Goal: Task Accomplishment & Management: Manage account settings

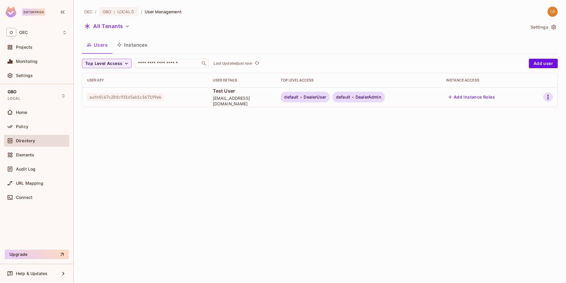
click at [550, 97] on icon "button" at bounding box center [547, 96] width 7 height 7
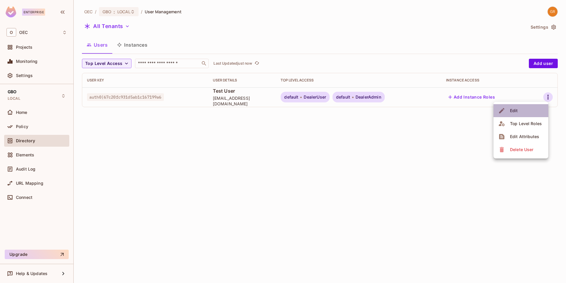
click at [521, 113] on li "Edit" at bounding box center [520, 110] width 55 height 13
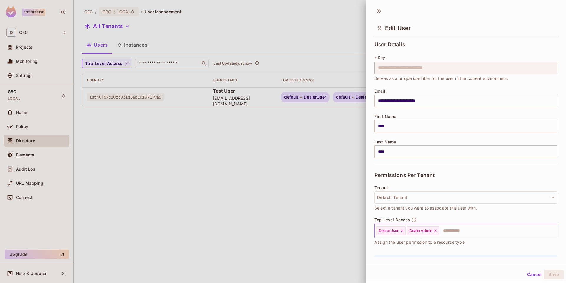
click at [436, 230] on icon at bounding box center [435, 230] width 4 height 4
click at [402, 230] on icon at bounding box center [401, 230] width 2 height 2
click at [549, 276] on button "Save" at bounding box center [554, 273] width 20 height 9
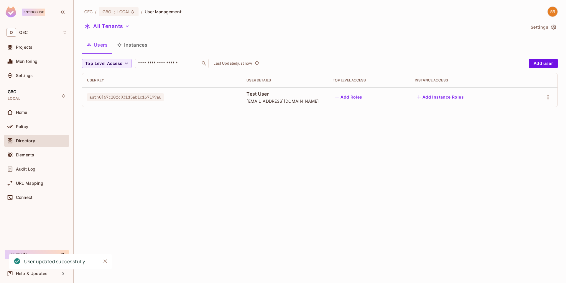
click at [231, 169] on div "OEC / GBO : LOCAL / User Management All Tenants Settings Users Instances Top Le…" at bounding box center [320, 141] width 492 height 283
click at [258, 62] on icon "refresh" at bounding box center [256, 62] width 5 height 5
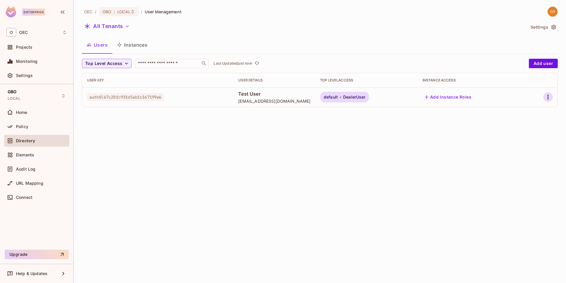
click at [550, 100] on icon "button" at bounding box center [547, 96] width 7 height 7
click at [511, 151] on div "Delete User" at bounding box center [521, 149] width 23 height 6
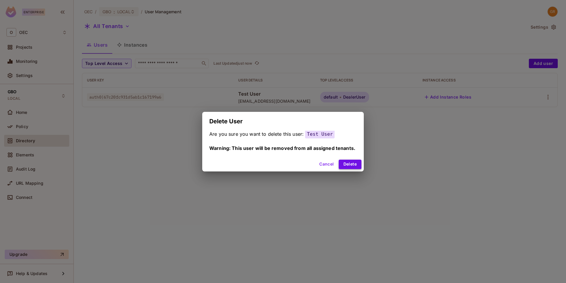
click at [349, 161] on button "Delete" at bounding box center [350, 163] width 23 height 9
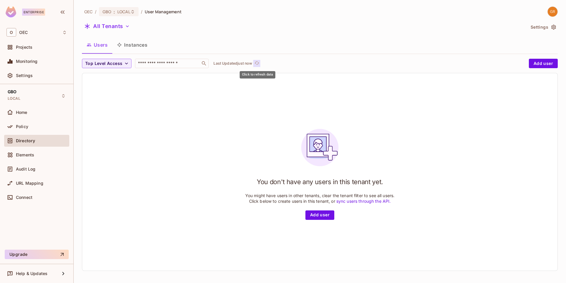
click at [258, 63] on icon "refresh" at bounding box center [256, 62] width 5 height 5
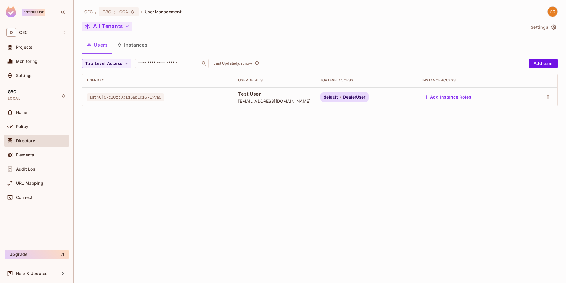
click at [127, 27] on icon "button" at bounding box center [127, 26] width 6 height 6
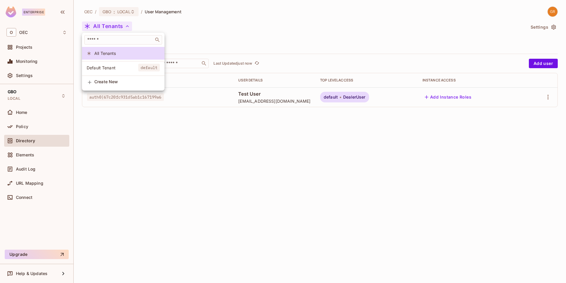
click at [102, 68] on span "Default Tenant" at bounding box center [113, 68] width 52 height 6
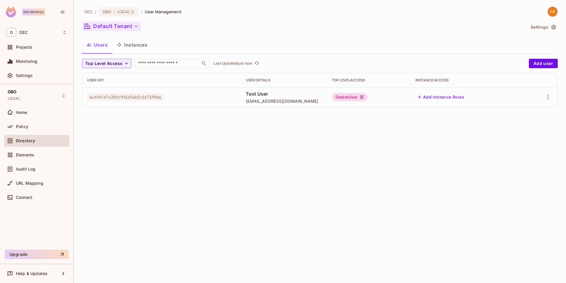
click at [217, 180] on div "OEC / GBO : LOCAL / User Management Default Tenant Settings Users Instances Top…" at bounding box center [320, 141] width 492 height 283
click at [270, 64] on icon "refresh" at bounding box center [268, 62] width 5 height 3
click at [268, 64] on icon "refresh" at bounding box center [267, 62] width 5 height 5
click at [257, 61] on icon "refresh" at bounding box center [256, 62] width 5 height 5
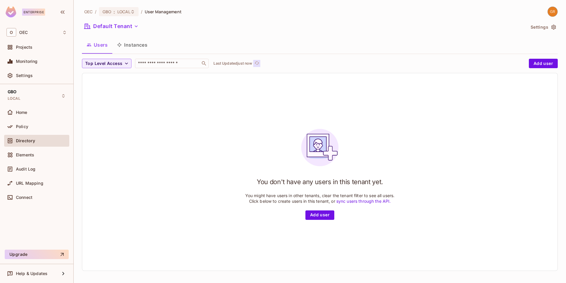
click at [257, 63] on icon "refresh" at bounding box center [256, 62] width 5 height 5
click at [256, 60] on button "Click to refresh data" at bounding box center [256, 63] width 7 height 7
click at [259, 62] on icon "refresh" at bounding box center [256, 62] width 5 height 5
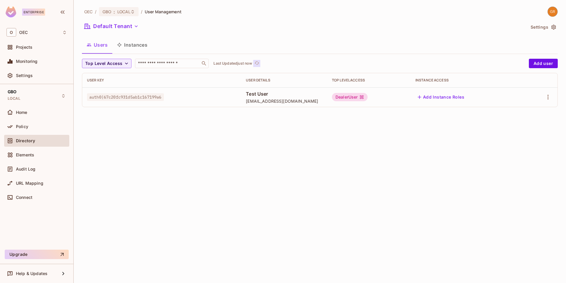
click at [256, 62] on icon "refresh" at bounding box center [256, 62] width 5 height 5
